Goal: Task Accomplishment & Management: Manage account settings

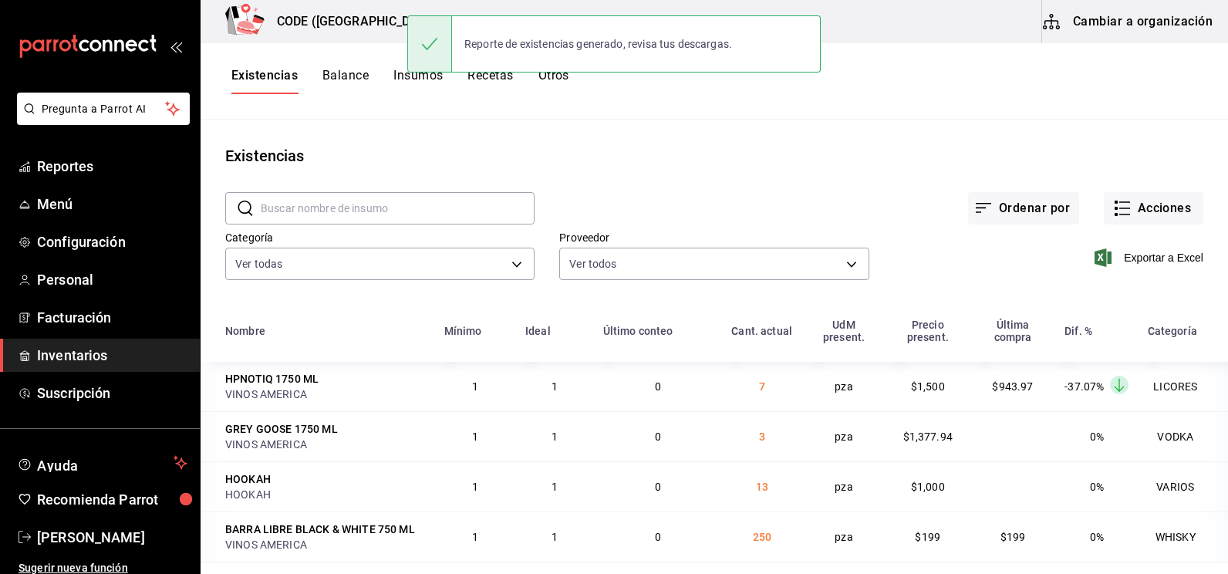
click at [96, 360] on span "Inventarios" at bounding box center [112, 355] width 150 height 21
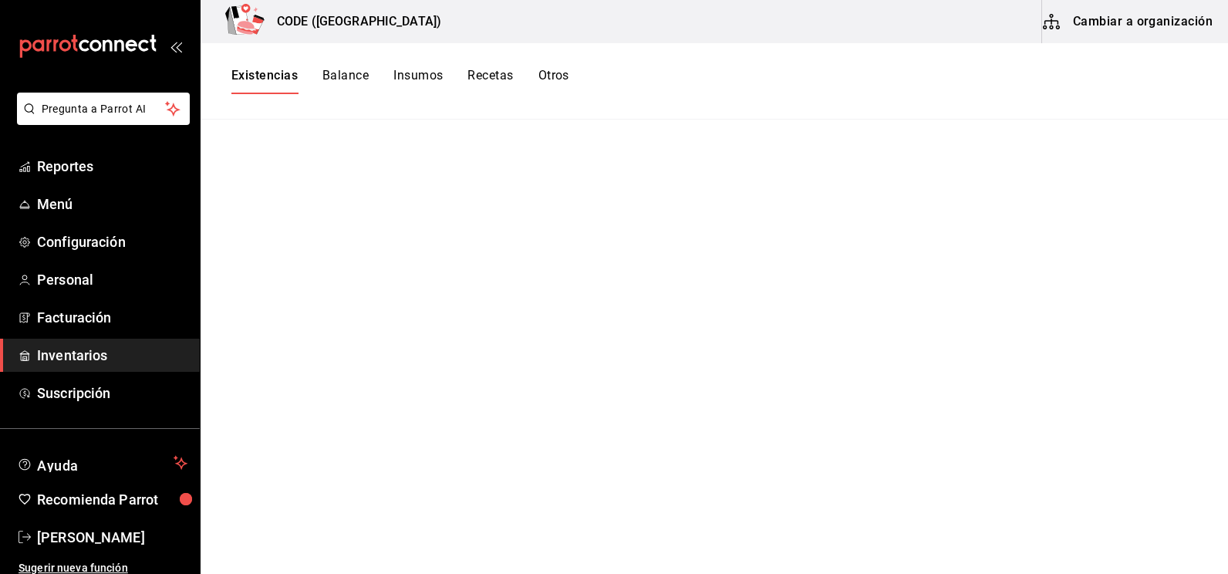
click at [359, 72] on button "Balance" at bounding box center [346, 81] width 46 height 26
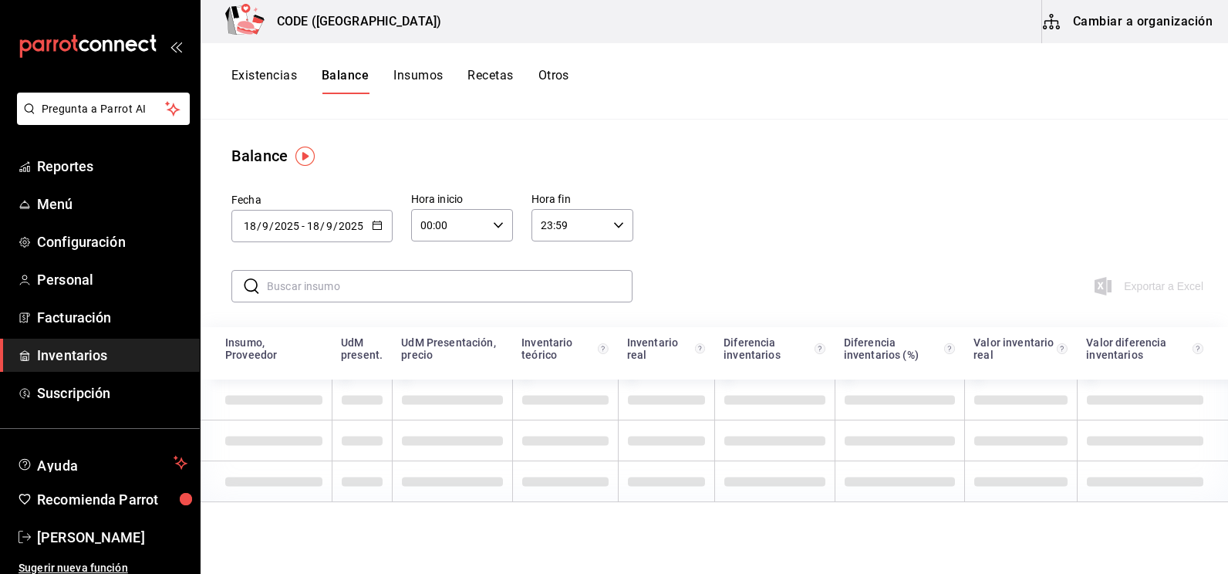
click at [421, 68] on button "Insumos" at bounding box center [417, 81] width 49 height 26
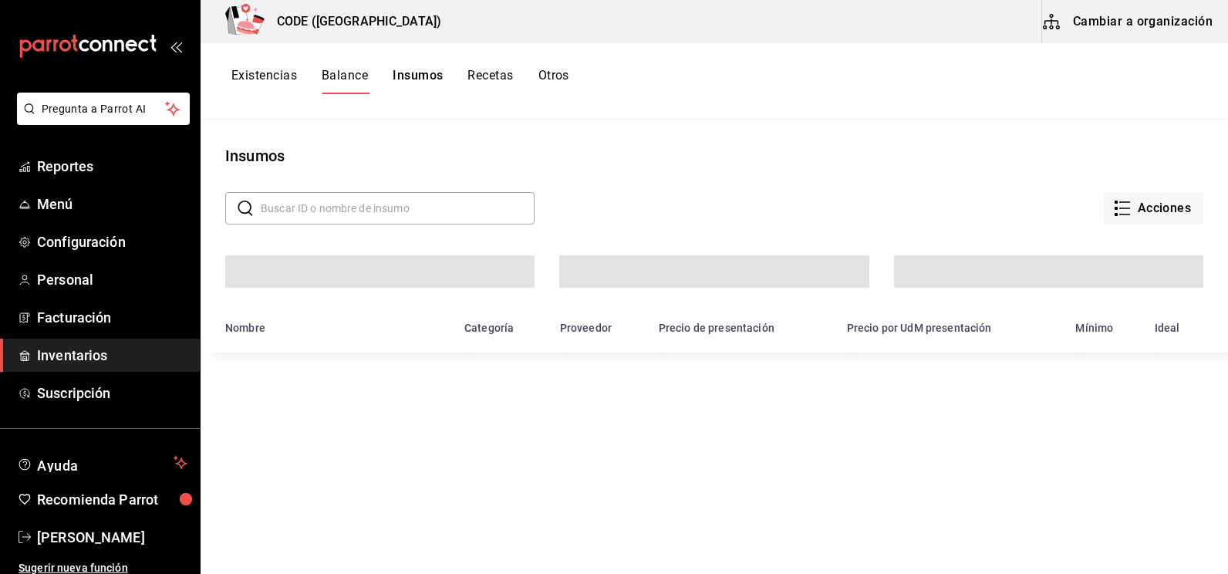
click at [266, 73] on button "Existencias" at bounding box center [264, 81] width 66 height 26
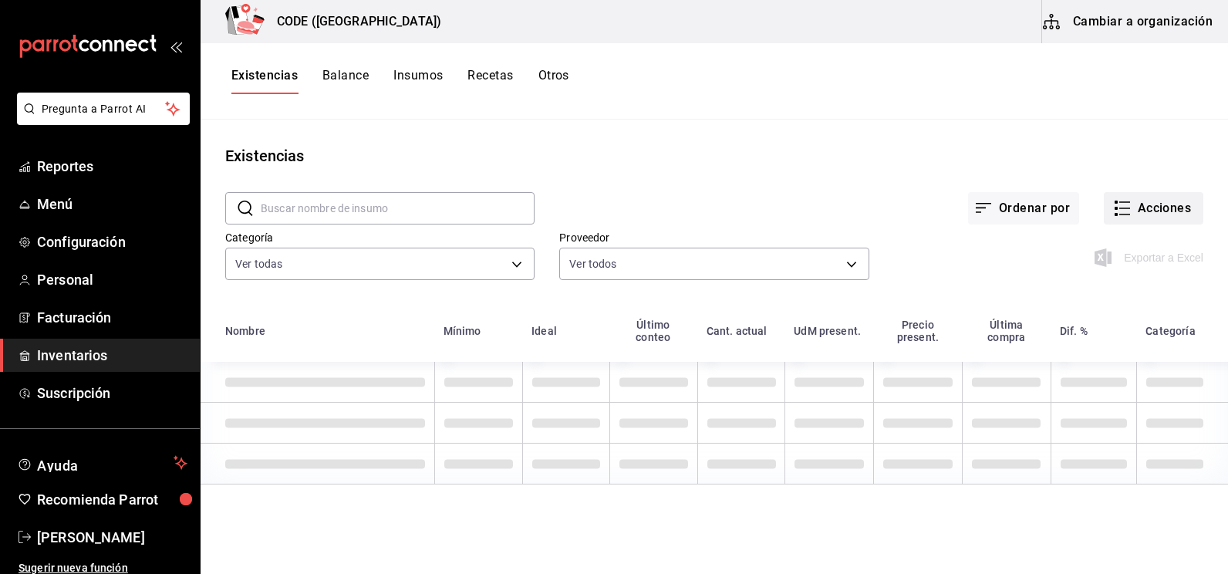
click at [1121, 213] on button "Acciones" at bounding box center [1154, 208] width 100 height 32
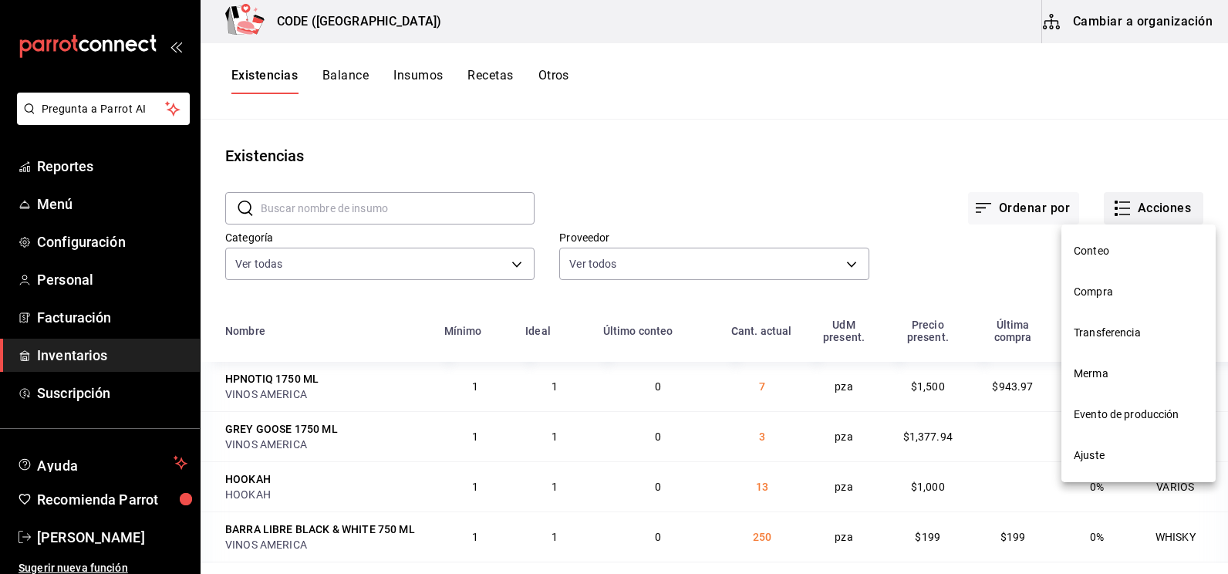
click at [1121, 213] on div at bounding box center [614, 287] width 1228 height 574
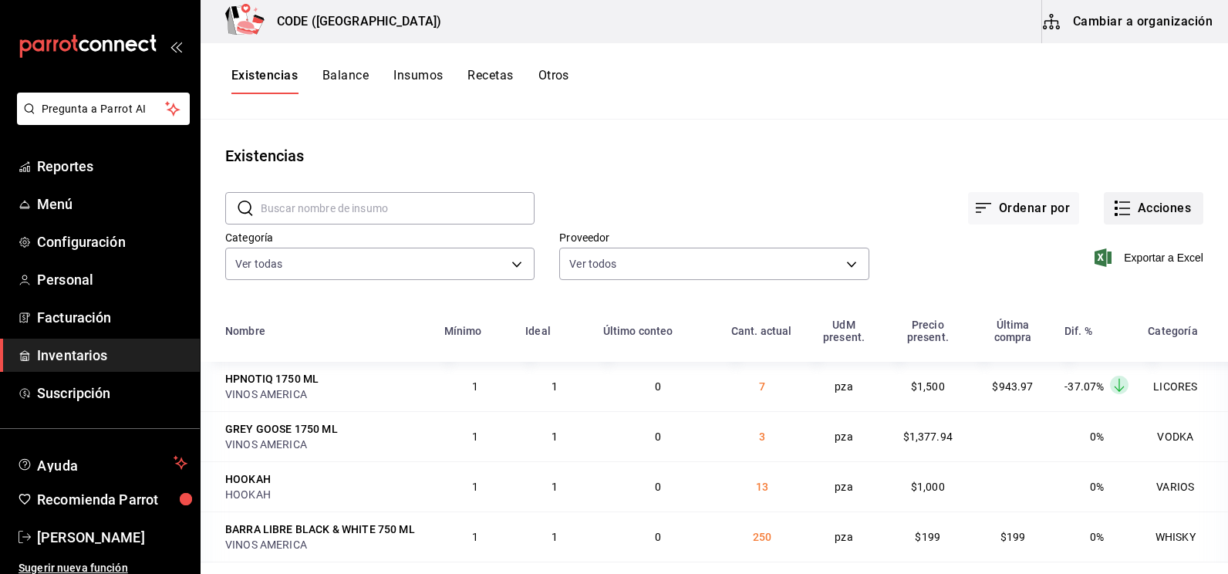
click at [1113, 200] on icon "button" at bounding box center [1122, 208] width 19 height 19
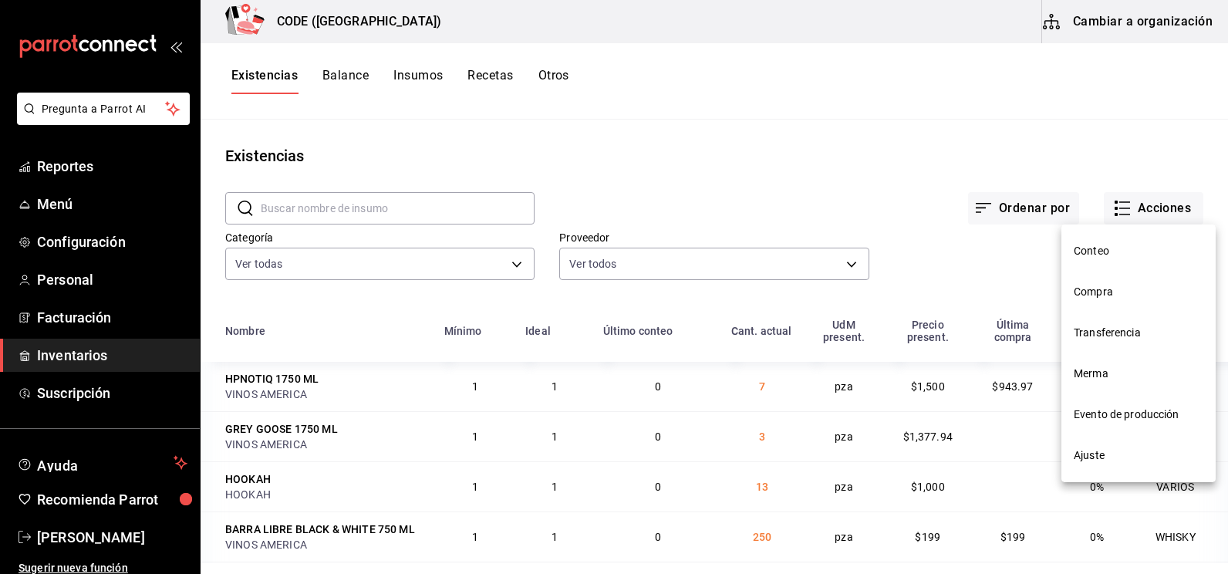
click at [1111, 283] on li "Compra" at bounding box center [1139, 292] width 154 height 41
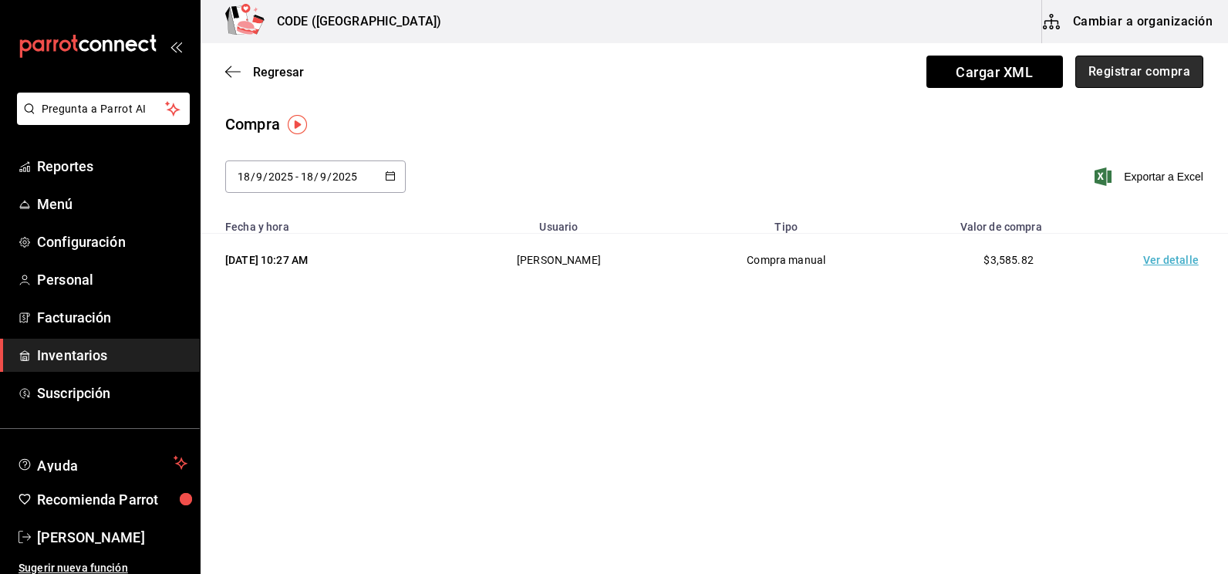
click at [1133, 76] on button "Registrar compra" at bounding box center [1140, 72] width 128 height 32
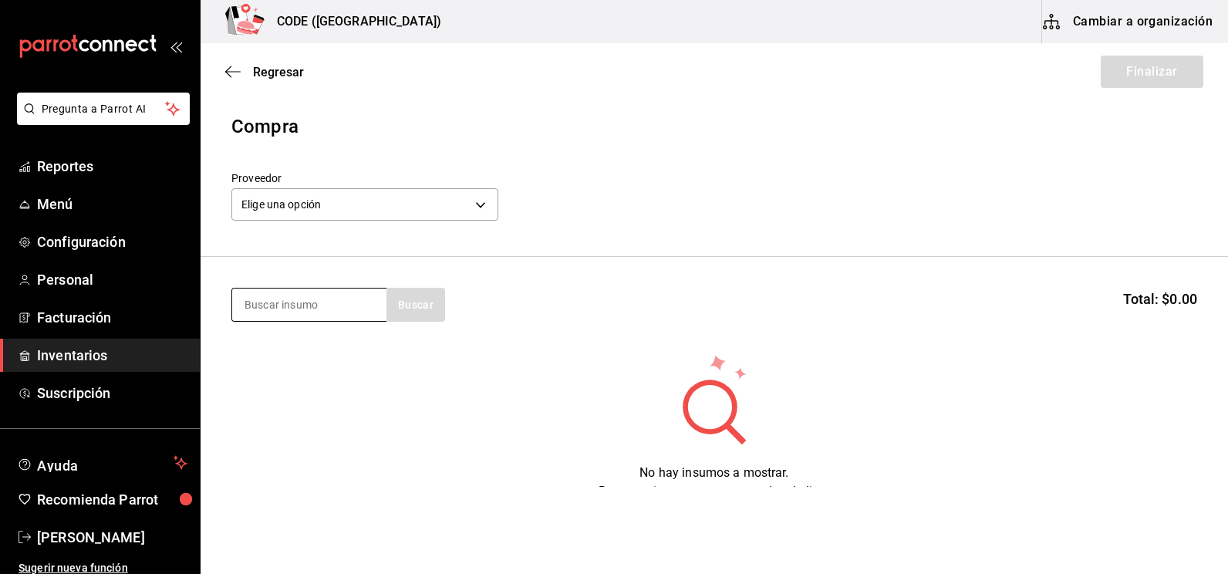
click at [288, 308] on input at bounding box center [309, 305] width 154 height 32
type input "REFRESC"
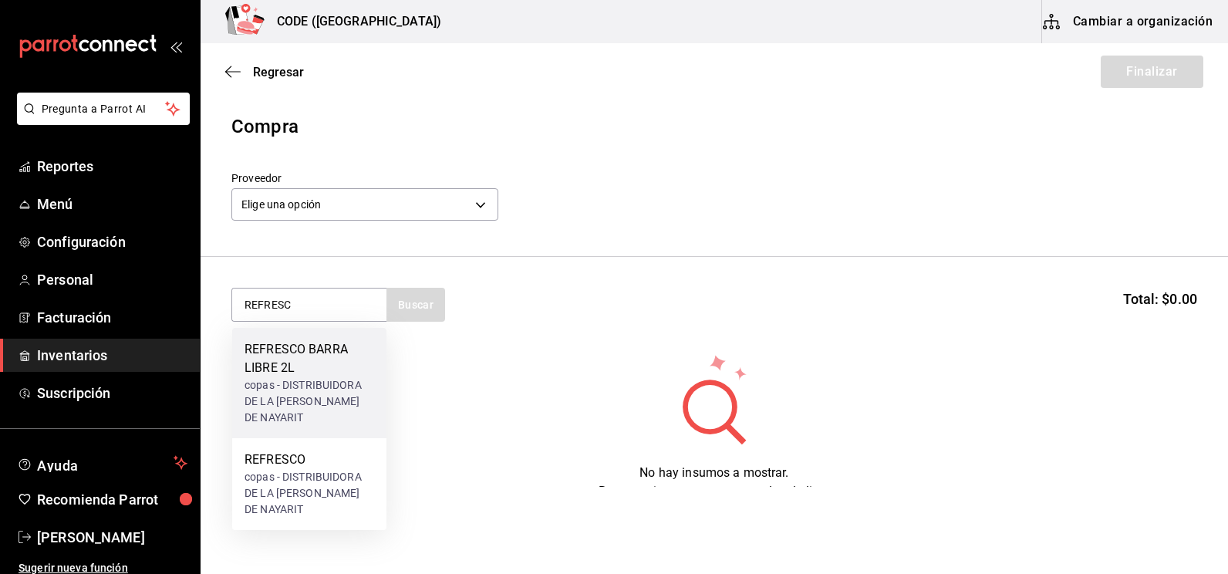
click at [373, 390] on div "copas - DISTRIBUIDORA DE LA COSTA DE NAYARIT" at bounding box center [310, 401] width 130 height 49
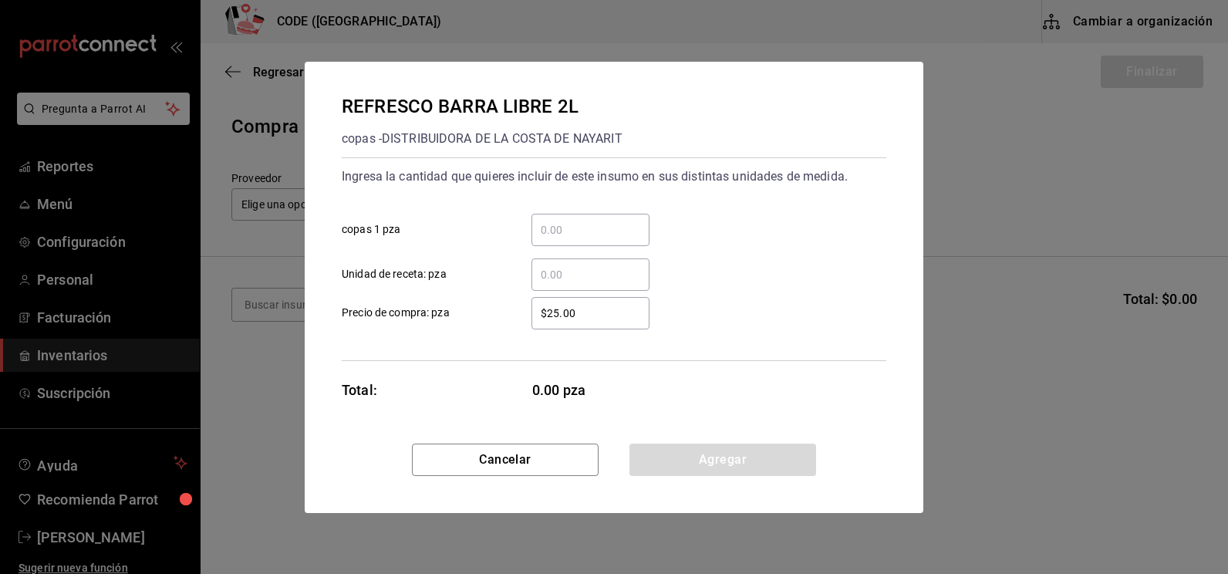
click at [585, 235] on input "​ copas 1 pza" at bounding box center [591, 230] width 118 height 19
type input "8"
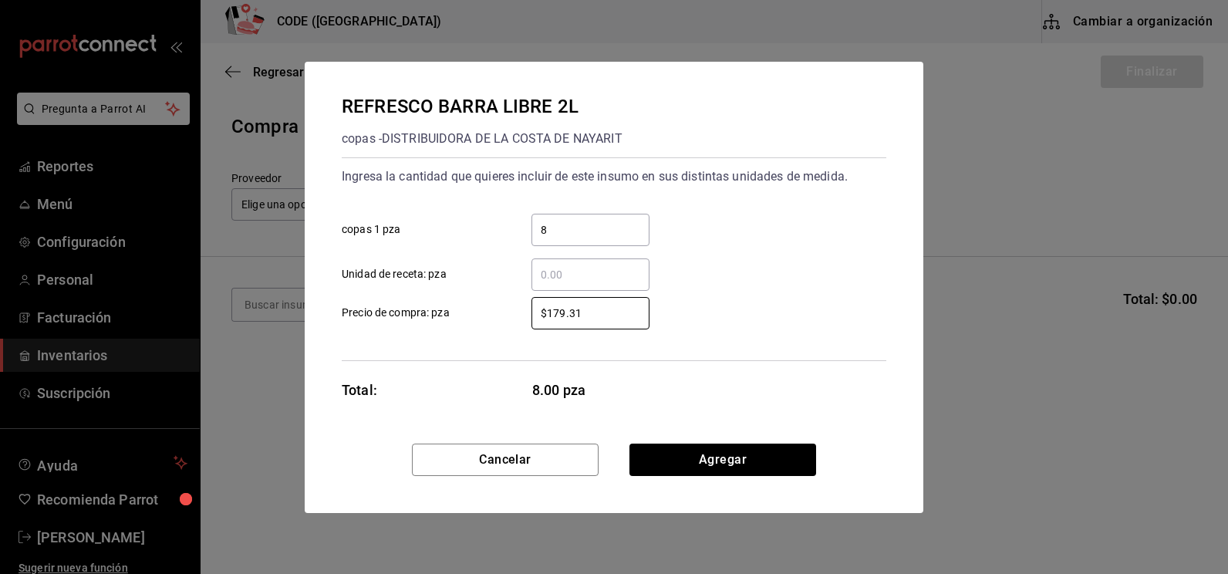
drag, startPoint x: 595, startPoint y: 316, endPoint x: 446, endPoint y: 319, distance: 148.9
click at [446, 319] on label "$179.31 ​ Precio de compra: pza" at bounding box center [496, 313] width 308 height 32
type input "$22.41"
click at [773, 461] on button "Agregar" at bounding box center [723, 460] width 187 height 32
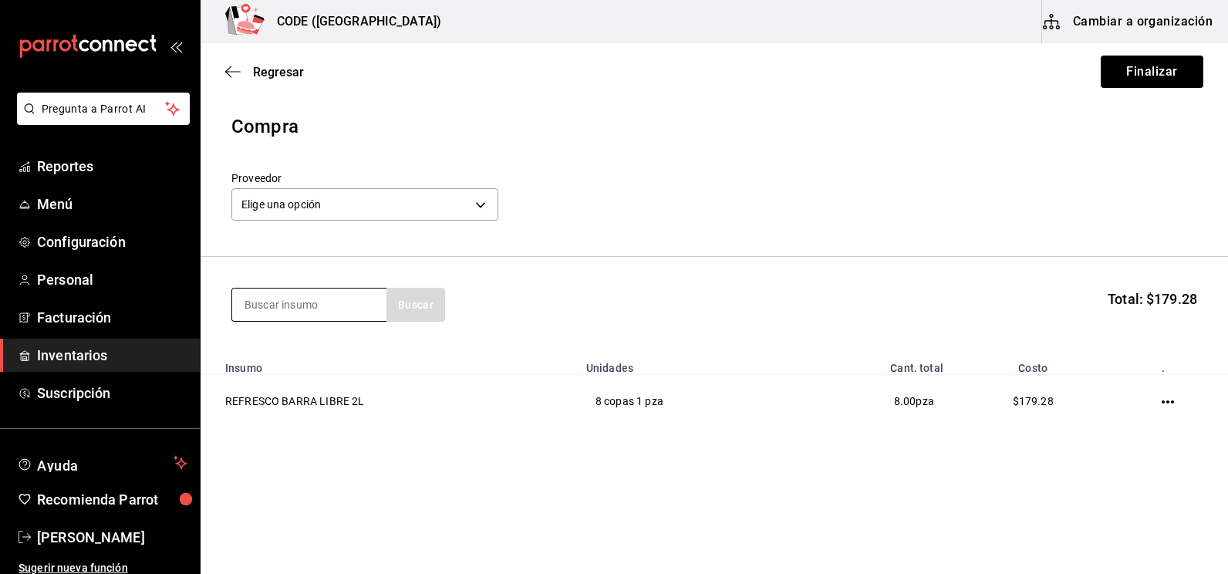
click at [289, 303] on input at bounding box center [309, 305] width 154 height 32
click at [437, 193] on body "Pregunta a Parrot AI Reportes Menú Configuración Personal Facturación Inventari…" at bounding box center [614, 243] width 1228 height 487
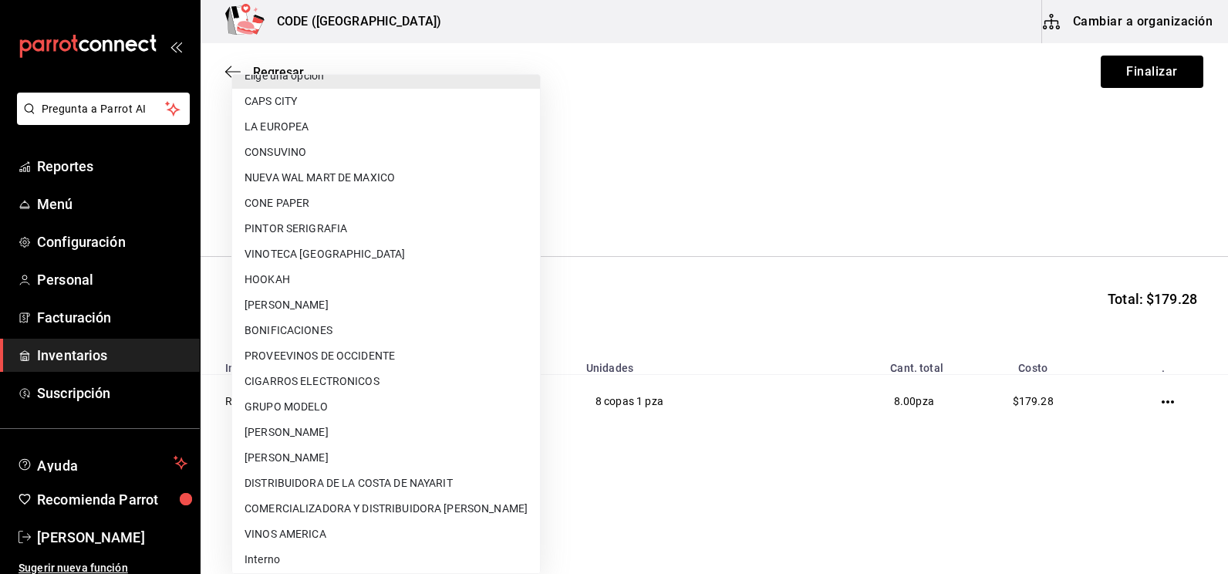
scroll to position [23, 0]
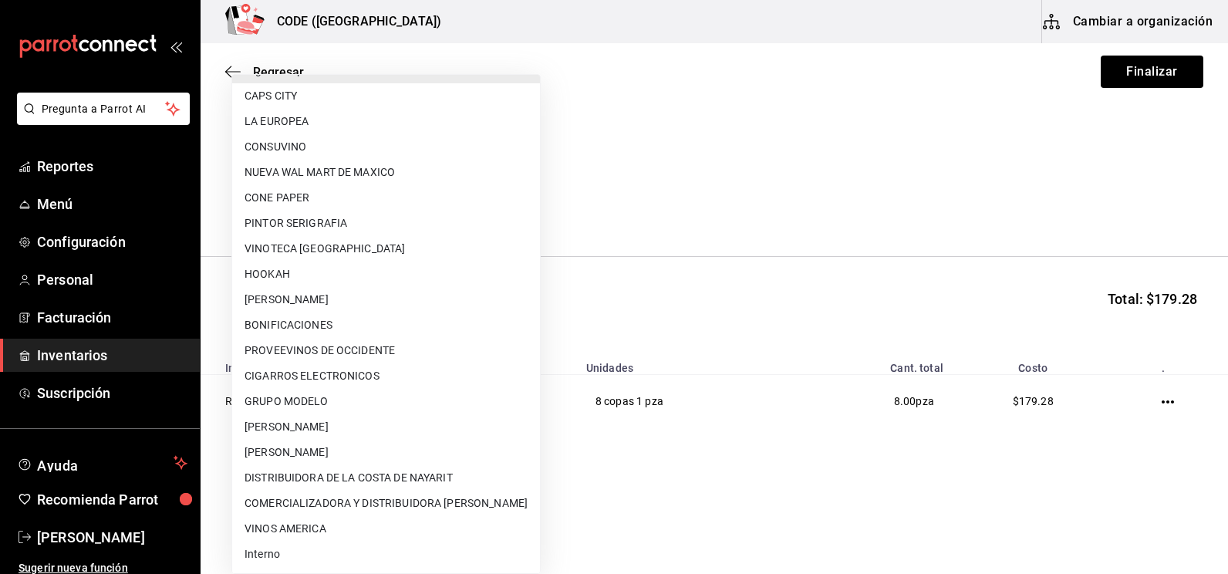
click at [354, 515] on li "COMERCIALIZADORA Y DISTRIBUIDORA DEL NAYAR" at bounding box center [386, 503] width 308 height 25
type input "475d6aa3-3cf4-4b45-89b7-25ebee50a289"
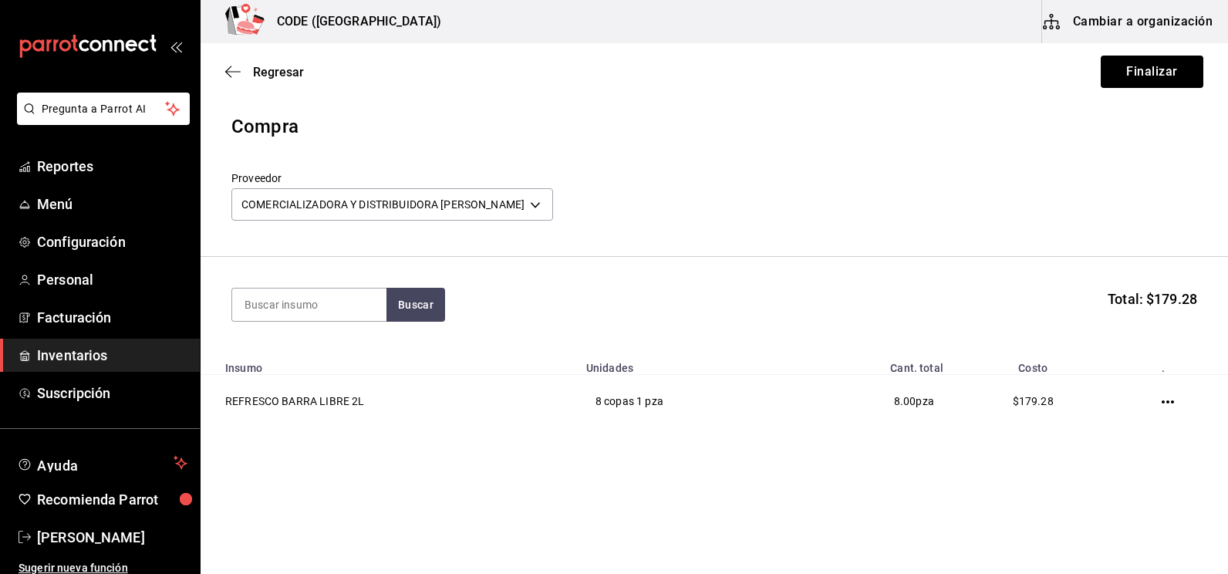
click at [900, 182] on div "Proveedor COMERCIALIZADORA Y DISTRIBUIDORA DEL NAYAR 475d6aa3-3cf4-4b45-89b7-25…" at bounding box center [714, 198] width 966 height 54
click at [1131, 78] on button "Finalizar" at bounding box center [1152, 72] width 103 height 32
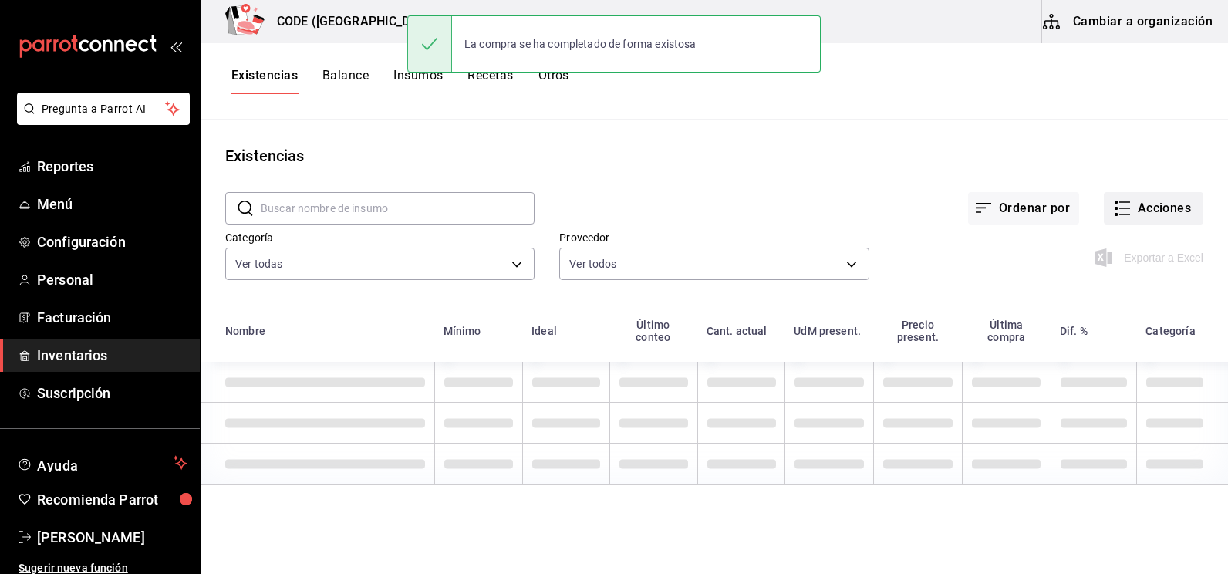
click at [1119, 213] on icon "button" at bounding box center [1122, 208] width 19 height 19
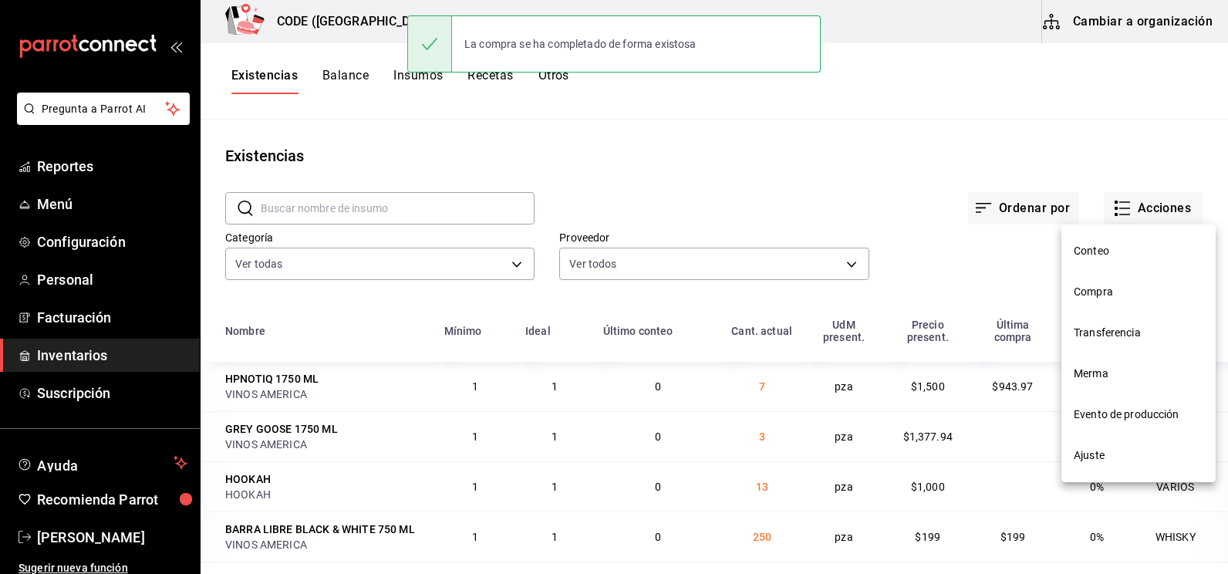
click at [1113, 289] on span "Compra" at bounding box center [1139, 292] width 130 height 16
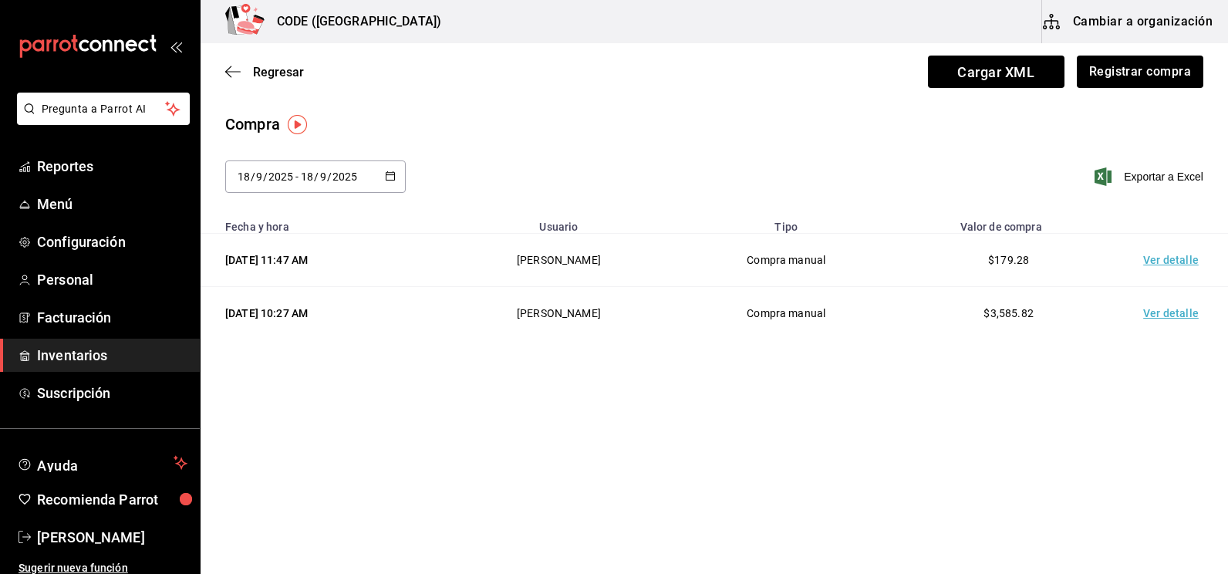
click at [1162, 263] on td "Ver detalle" at bounding box center [1174, 260] width 108 height 53
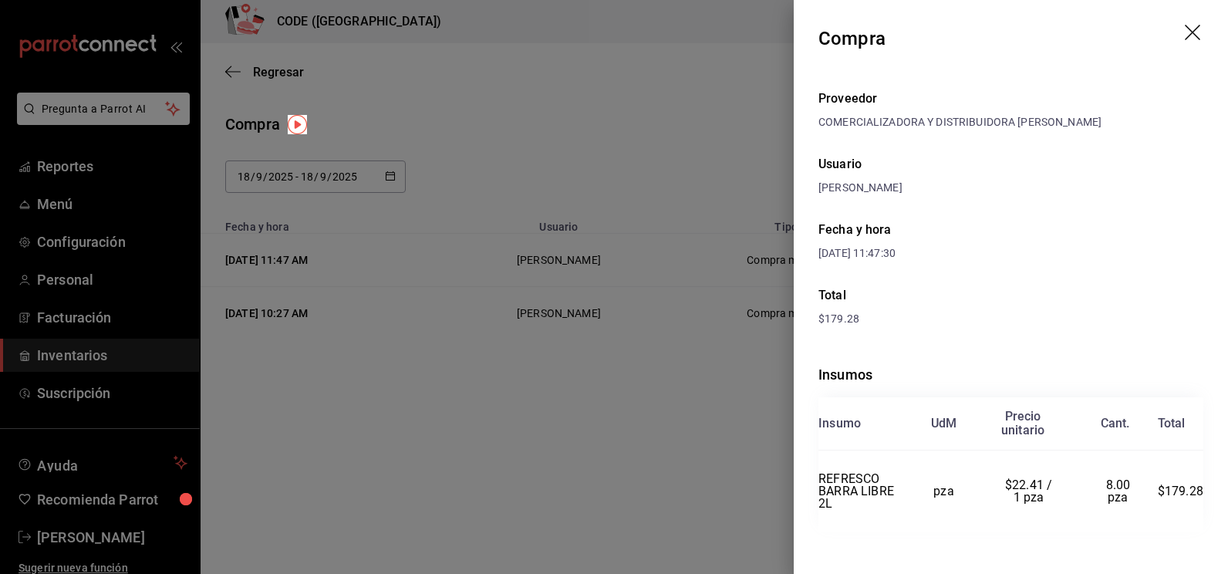
click at [1093, 228] on div "Fecha y hora 18/09/2025 11:47:30" at bounding box center [1011, 241] width 385 height 66
drag, startPoint x: 1024, startPoint y: 363, endPoint x: 1008, endPoint y: 357, distance: 16.3
click at [1024, 363] on div "Insumos Insumo UdM Precio unitario Cant. Total REFRESCO BARRA LIBRE 2L pza $22.…" at bounding box center [1011, 448] width 385 height 218
click at [898, 323] on div "$179.28" at bounding box center [1011, 319] width 385 height 16
click at [687, 119] on div at bounding box center [614, 287] width 1228 height 574
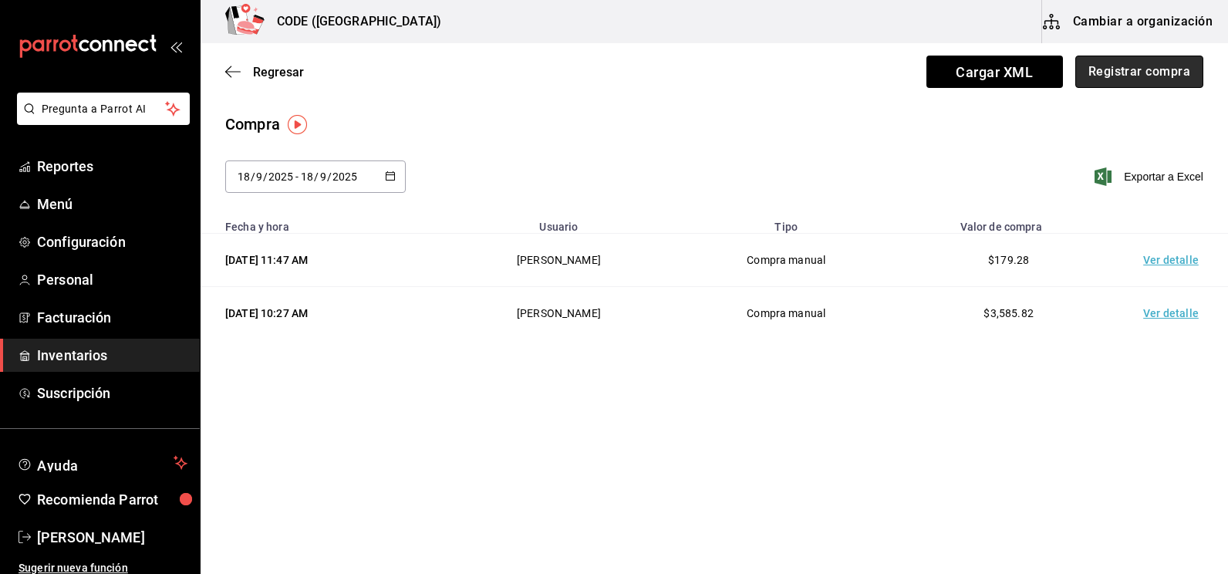
click at [1136, 75] on button "Registrar compra" at bounding box center [1140, 72] width 128 height 32
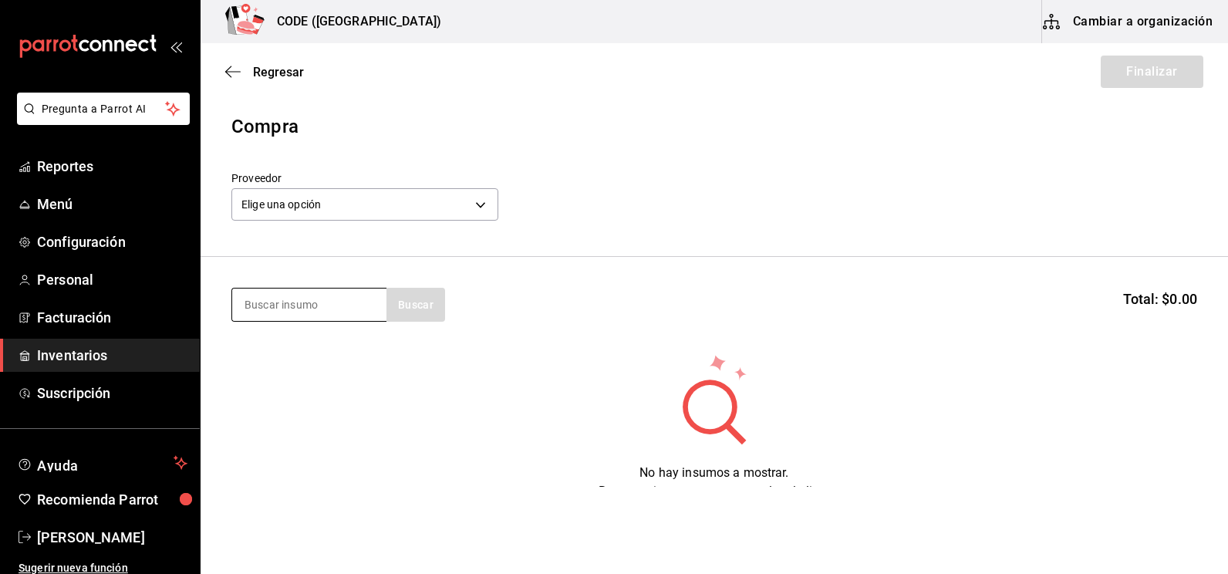
click at [313, 319] on input at bounding box center [309, 305] width 154 height 32
type input "REFRE"
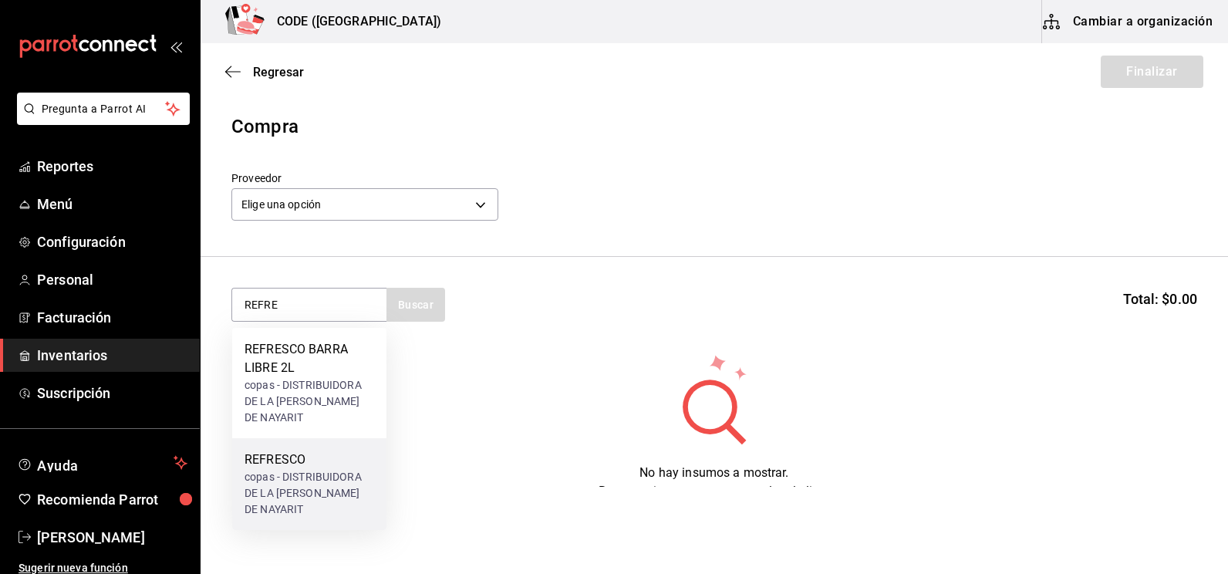
click at [260, 469] on div "copas - DISTRIBUIDORA DE LA COSTA DE NAYARIT" at bounding box center [310, 493] width 130 height 49
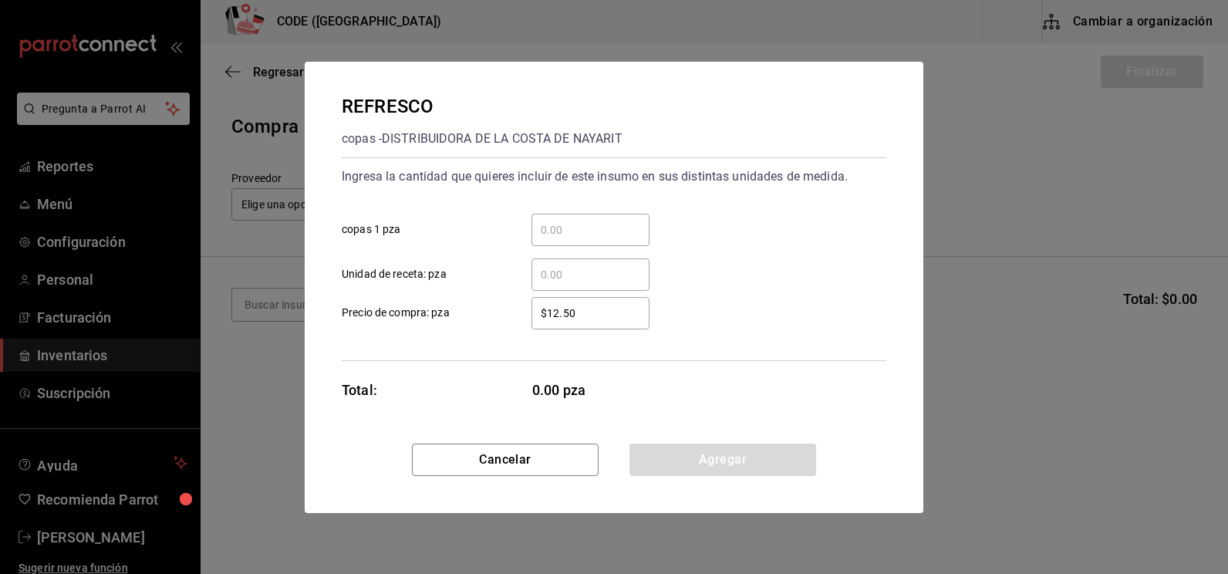
click at [556, 266] on input "​ Unidad de receta: pza" at bounding box center [591, 274] width 118 height 19
click at [552, 234] on input "​ copas 1 pza" at bounding box center [591, 230] width 118 height 19
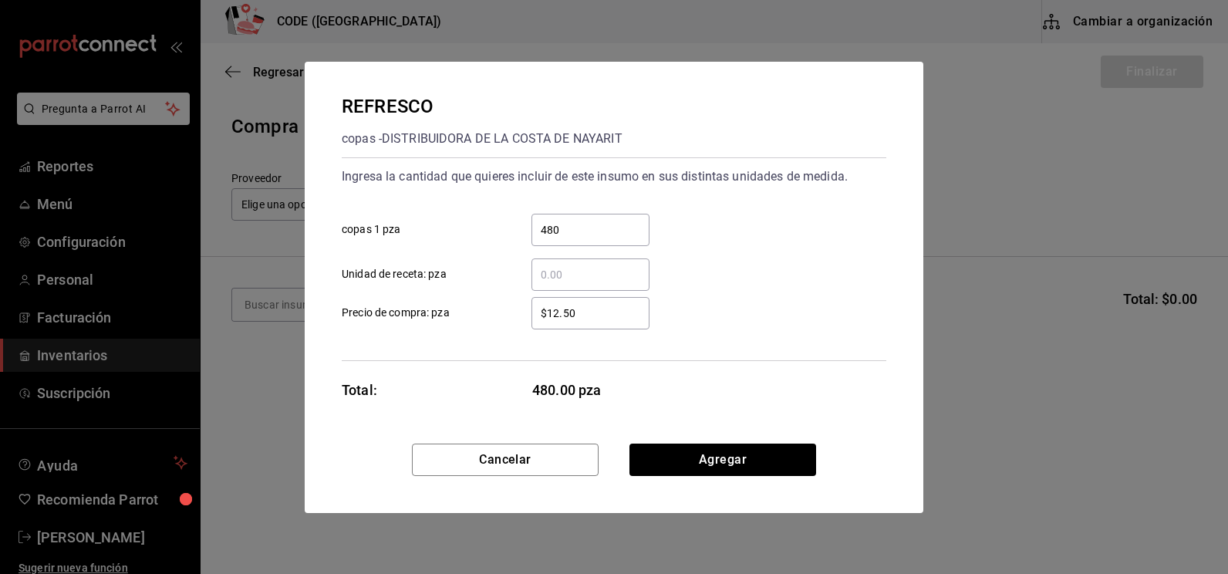
type input "480"
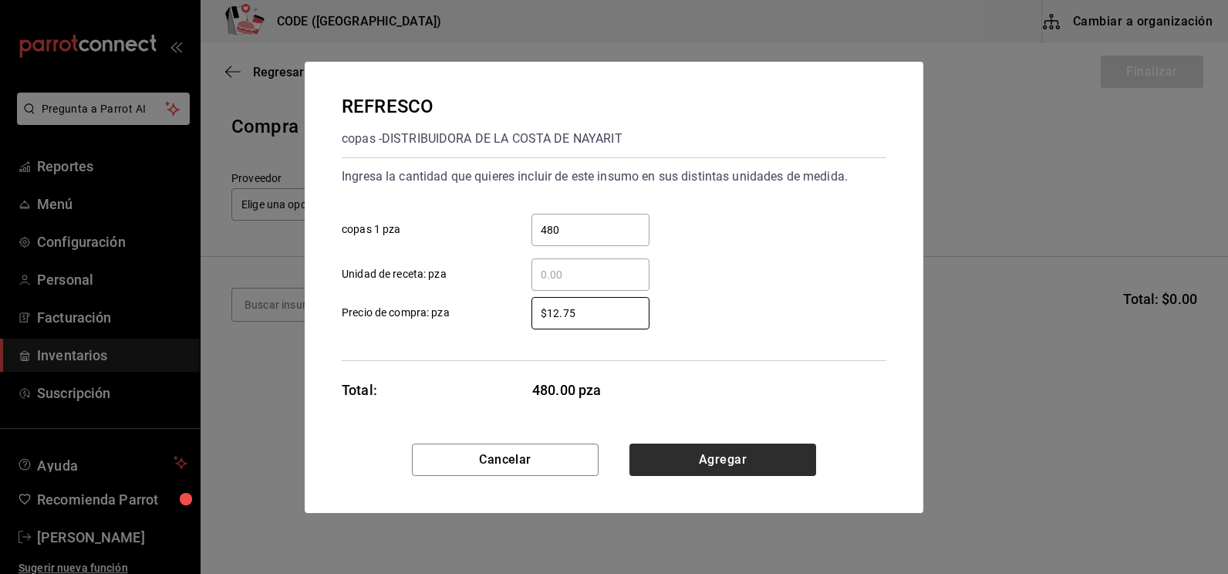
type input "$12.75"
click at [719, 467] on button "Agregar" at bounding box center [723, 460] width 187 height 32
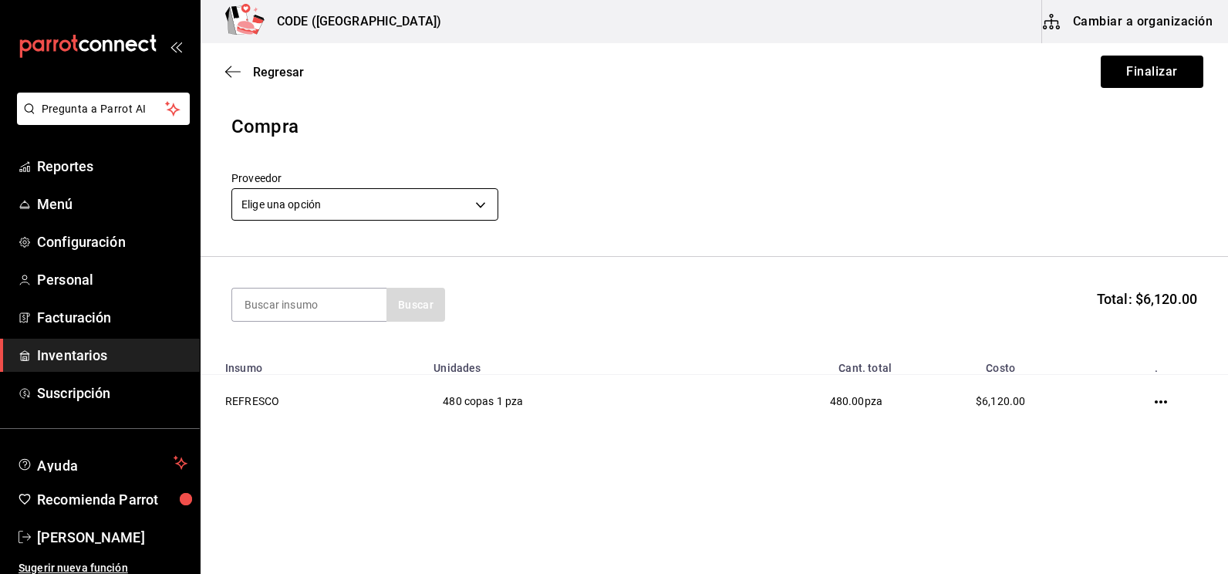
click at [444, 199] on body "Pregunta a Parrot AI Reportes Menú Configuración Personal Facturación Inventari…" at bounding box center [614, 243] width 1228 height 487
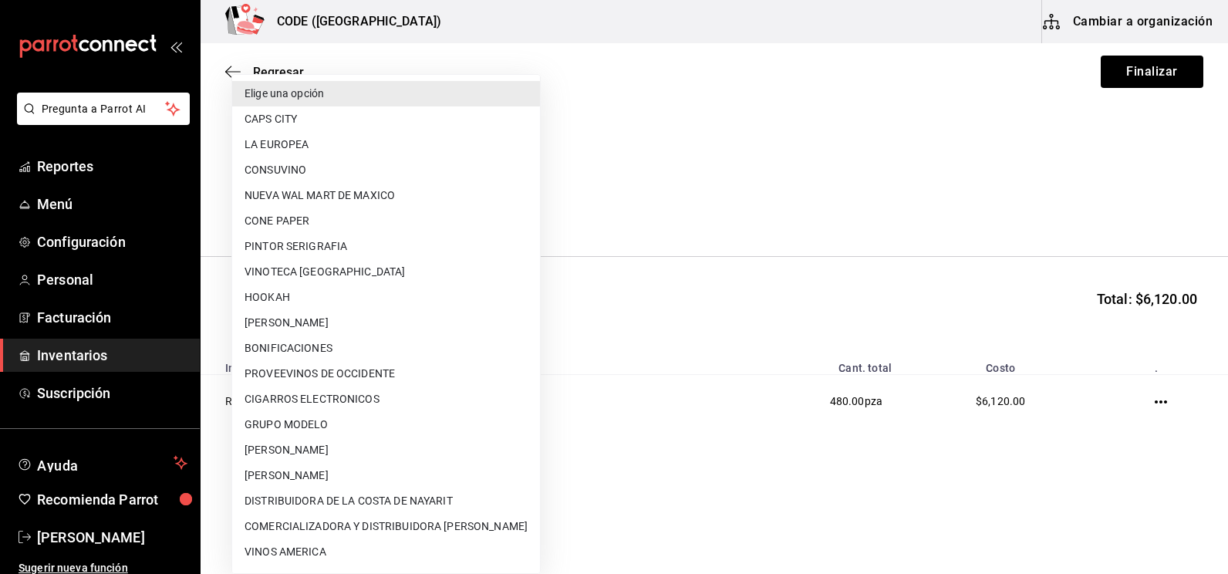
click at [311, 522] on li "COMERCIALIZADORA Y DISTRIBUIDORA DEL NAYAR" at bounding box center [386, 526] width 308 height 25
type input "475d6aa3-3cf4-4b45-89b7-25ebee50a289"
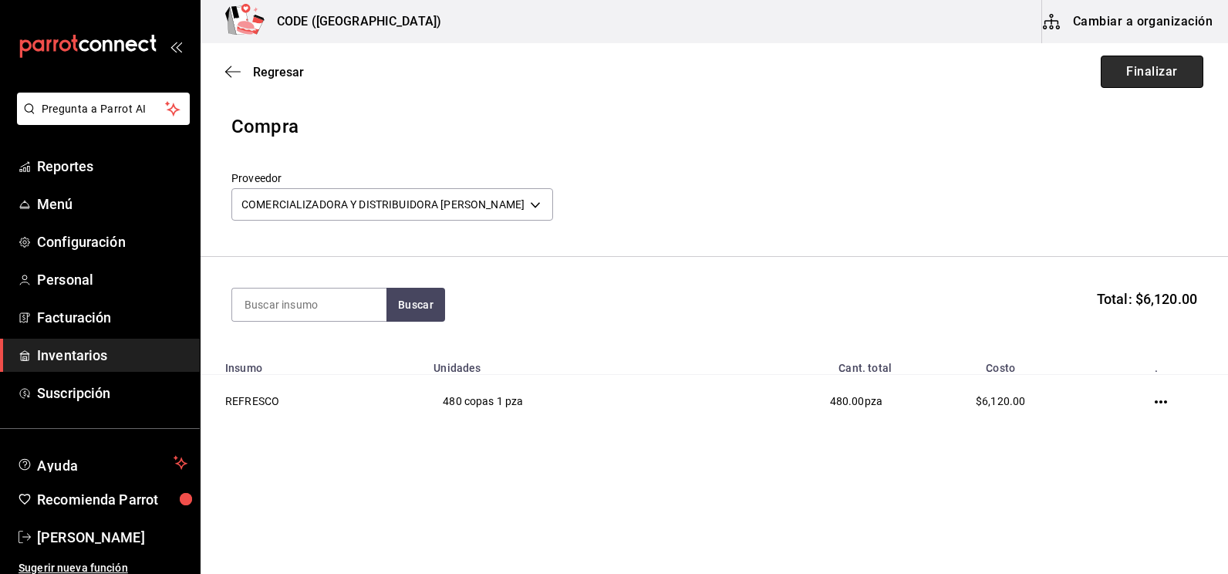
click at [1140, 72] on button "Finalizar" at bounding box center [1152, 72] width 103 height 32
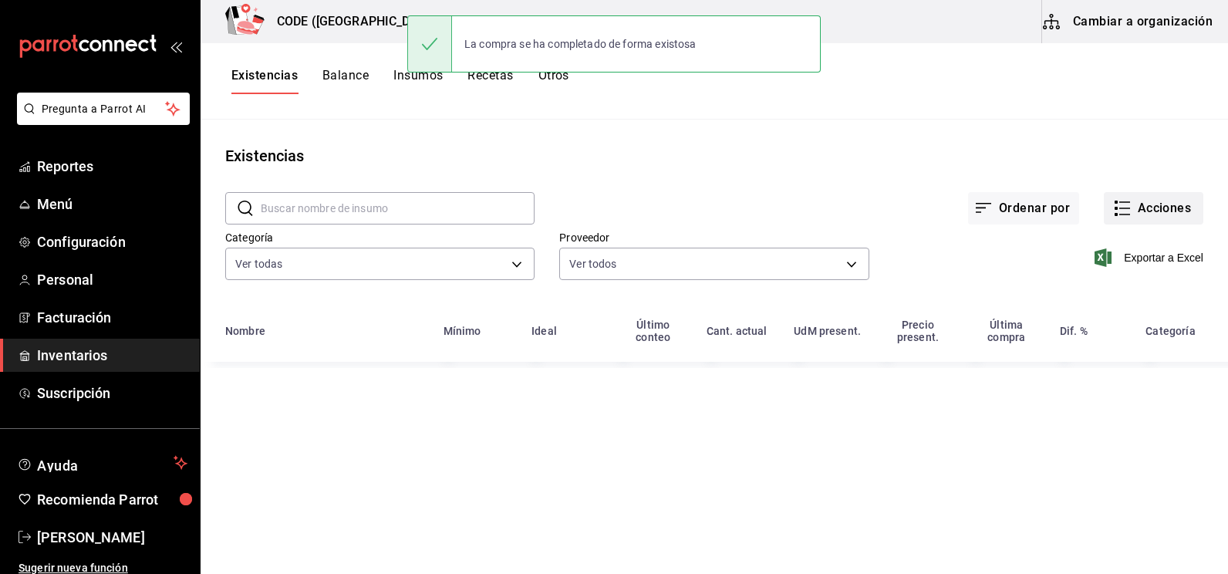
click at [1165, 208] on button "Acciones" at bounding box center [1154, 208] width 100 height 32
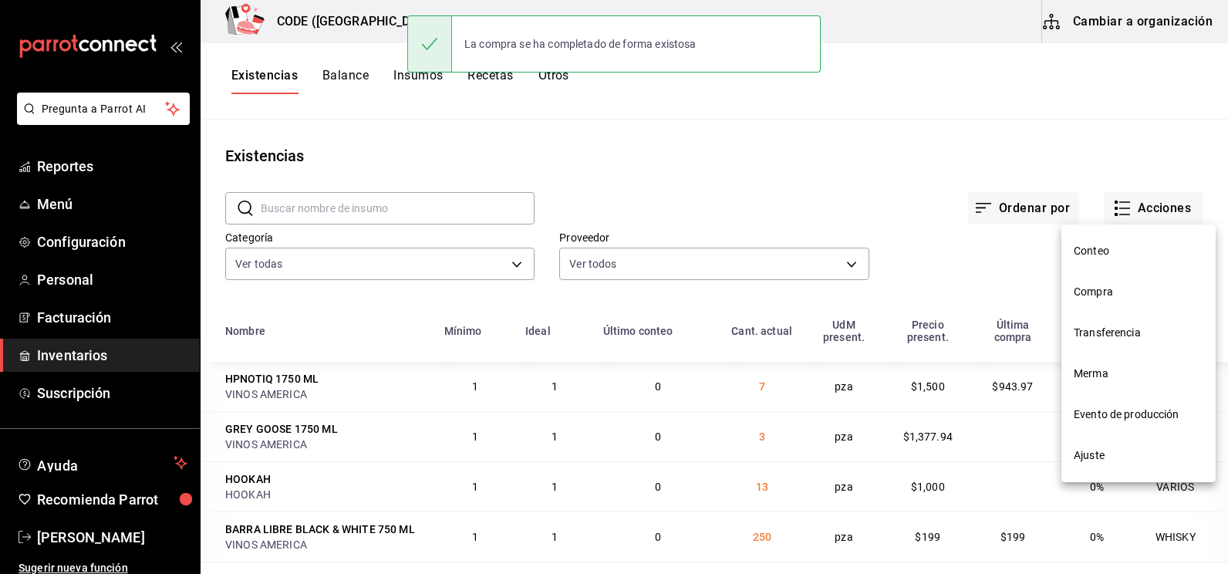
click at [1088, 294] on span "Compra" at bounding box center [1139, 292] width 130 height 16
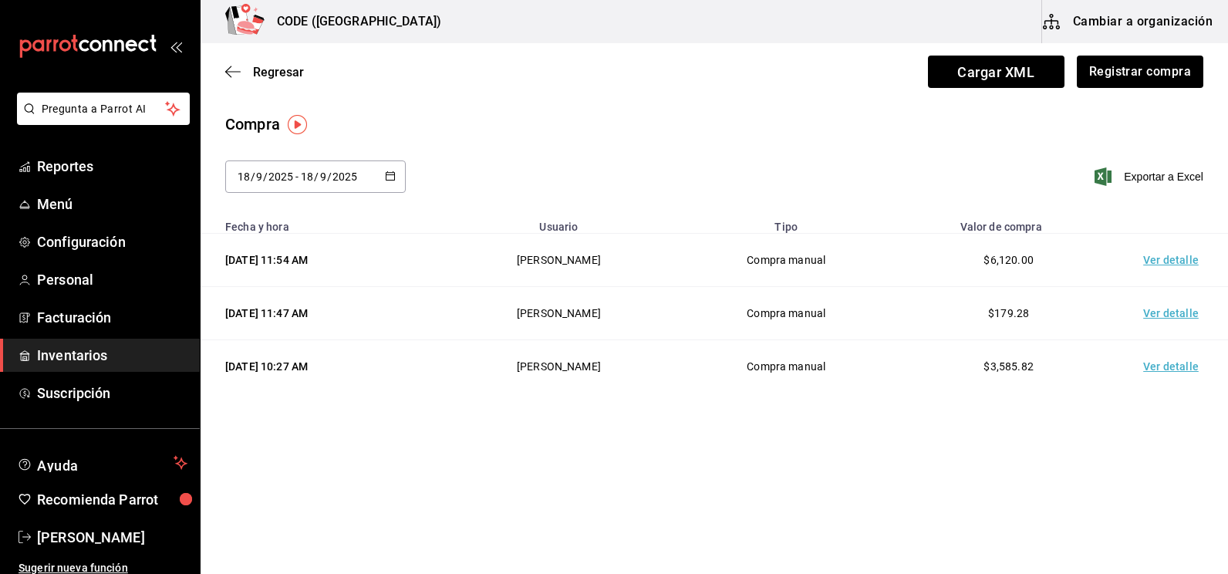
click at [1125, 265] on td "Ver detalle" at bounding box center [1174, 260] width 108 height 53
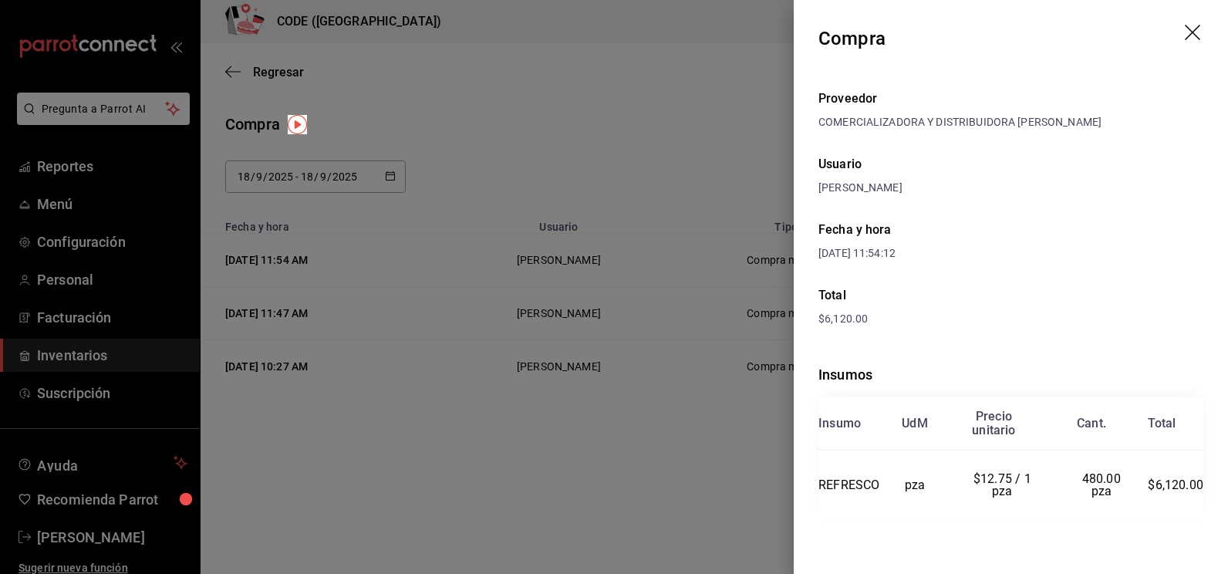
click at [982, 339] on div "Insumos Insumo UdM Precio unitario Cant. Total REFRESCO pza $12.75 / 1 pza 480.…" at bounding box center [1011, 441] width 385 height 205
click at [526, 122] on div at bounding box center [614, 287] width 1228 height 574
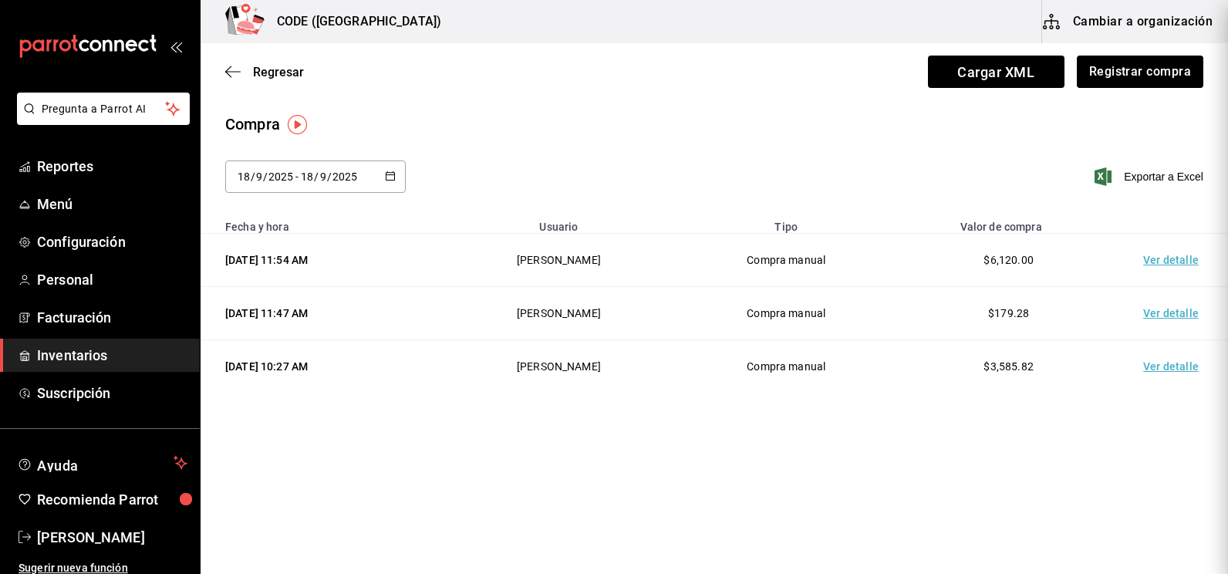
click at [670, 142] on div "Compra 2025-09-18 18 / 9 / 2025 - 2025-09-18 18 / 9 / 2025 Exportar a Excel" at bounding box center [715, 162] width 1028 height 99
click at [701, 134] on div "Compra" at bounding box center [714, 124] width 978 height 23
click at [674, 160] on div "Compra 2025-09-18 18 / 9 / 2025 - 2025-09-18 18 / 9 / 2025 Exportar a Excel" at bounding box center [715, 162] width 1028 height 99
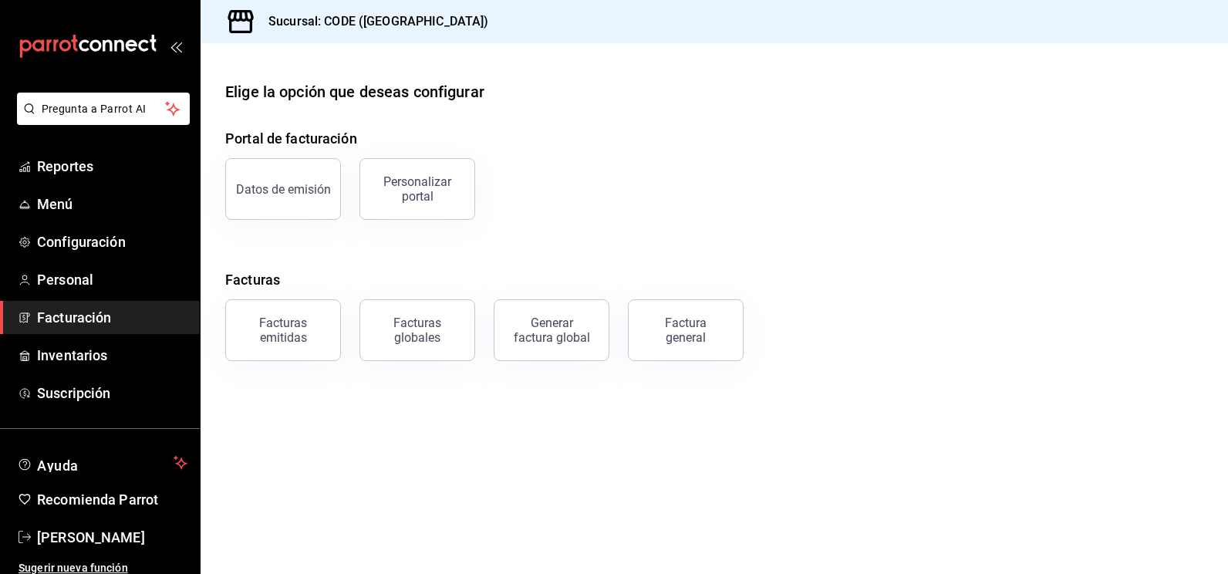
click at [698, 171] on div "Datos de emisión Personalizar portal" at bounding box center [705, 180] width 997 height 80
